Goal: Task Accomplishment & Management: Manage account settings

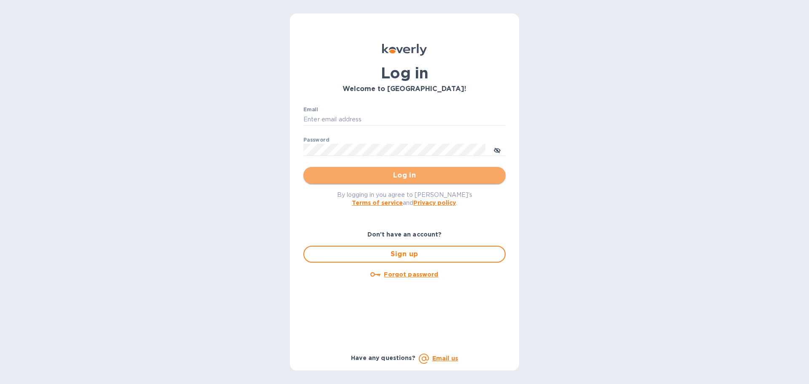
click at [414, 177] on span "Log in" at bounding box center [404, 175] width 189 height 10
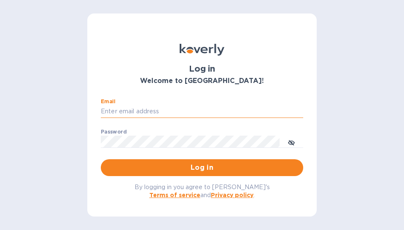
click at [141, 112] on input "Email" at bounding box center [202, 111] width 202 height 13
click at [166, 109] on input "Email" at bounding box center [202, 111] width 202 height 13
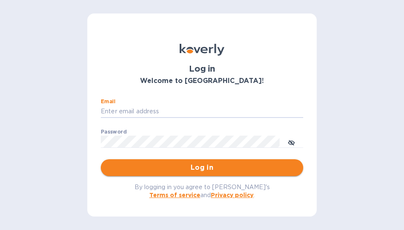
click at [194, 167] on span "Log in" at bounding box center [201, 168] width 189 height 10
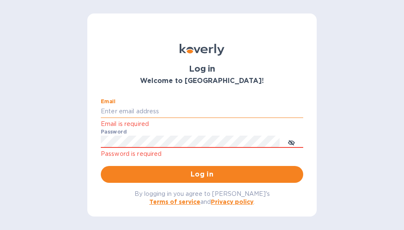
click at [144, 109] on input "Email" at bounding box center [202, 111] width 202 height 13
drag, startPoint x: 144, startPoint y: 109, endPoint x: 130, endPoint y: 110, distance: 14.0
click at [130, 110] on input "Email" at bounding box center [202, 111] width 202 height 13
type input "[PERSON_NAME]"
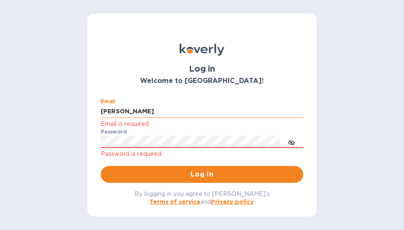
click at [117, 107] on input "[PERSON_NAME]" at bounding box center [202, 111] width 202 height 13
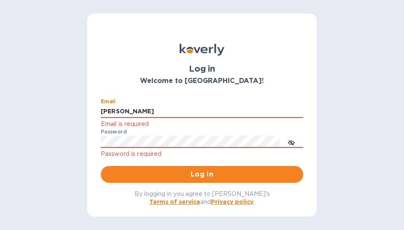
drag, startPoint x: 130, startPoint y: 113, endPoint x: 100, endPoint y: 110, distance: 30.5
click at [100, 110] on div "Email [PERSON_NAME] Email is required Password Password is required Log in" at bounding box center [202, 141] width 216 height 98
type input "[EMAIL_ADDRESS][DOMAIN_NAME]"
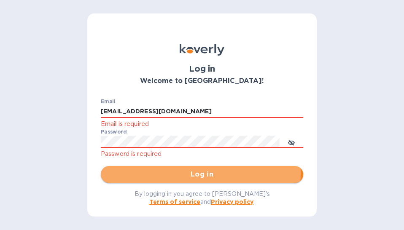
click at [195, 173] on span "Log in" at bounding box center [201, 174] width 189 height 10
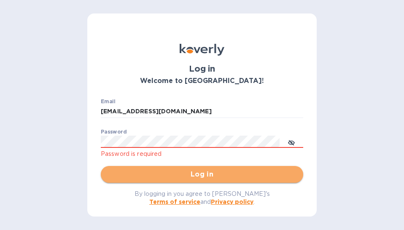
click at [204, 170] on span "Log in" at bounding box center [201, 174] width 189 height 10
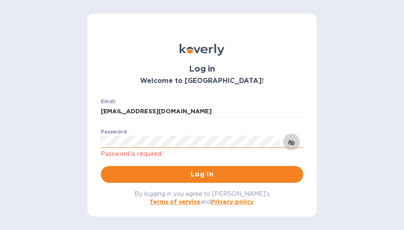
click at [290, 142] on icon "toggle password visibility" at bounding box center [291, 142] width 5 height 5
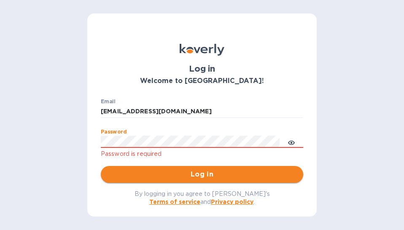
click at [198, 179] on span "Log in" at bounding box center [201, 174] width 189 height 10
click at [113, 129] on label "Password" at bounding box center [114, 131] width 26 height 5
